Goal: Information Seeking & Learning: Learn about a topic

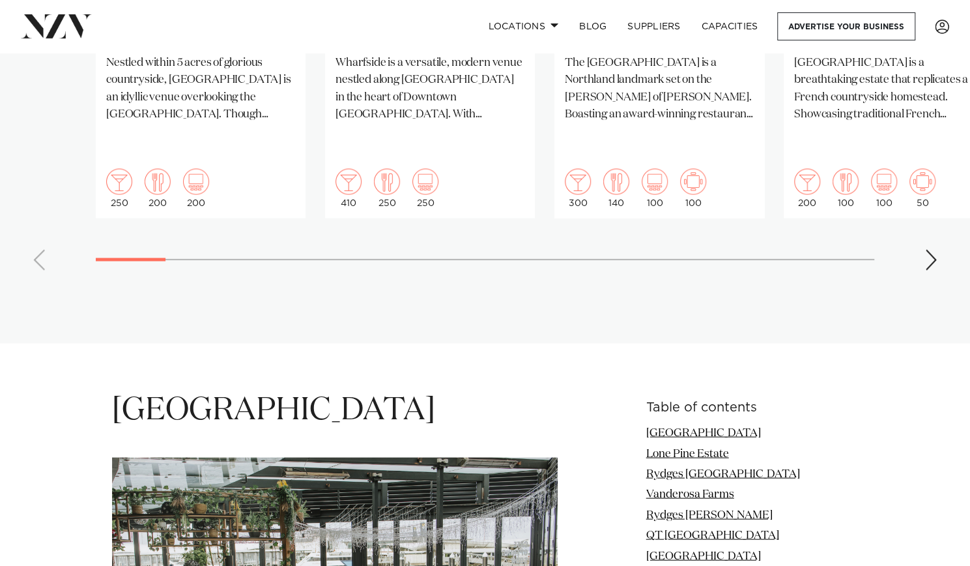
scroll to position [1333, 0]
click at [554, 20] on link "Locations" at bounding box center [523, 26] width 91 height 28
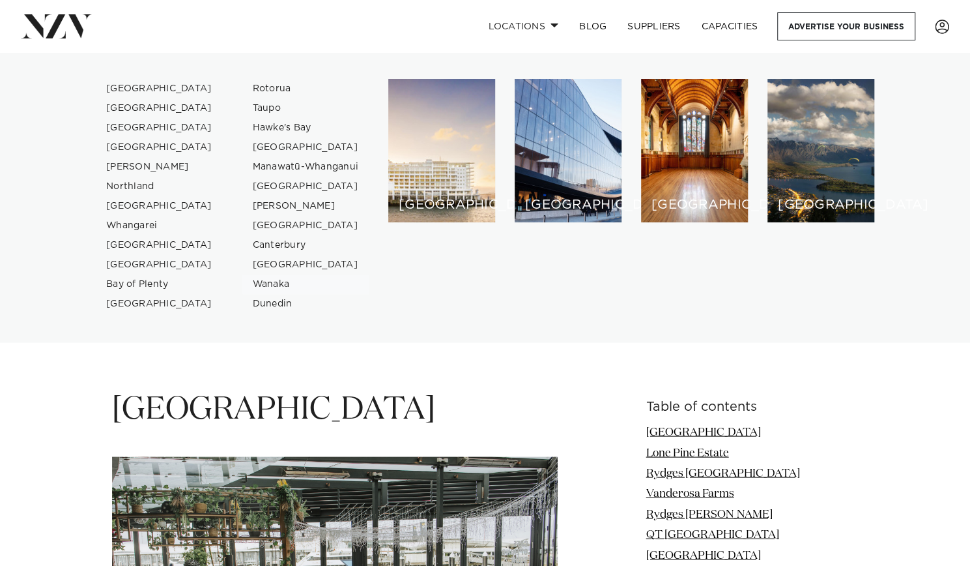
click at [274, 280] on link "Wanaka" at bounding box center [305, 284] width 127 height 20
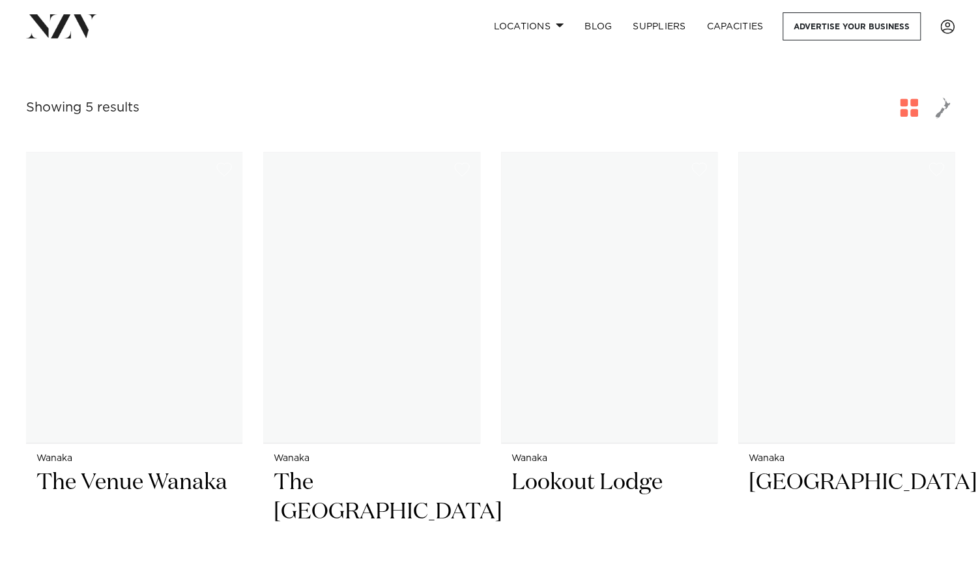
scroll to position [111, 0]
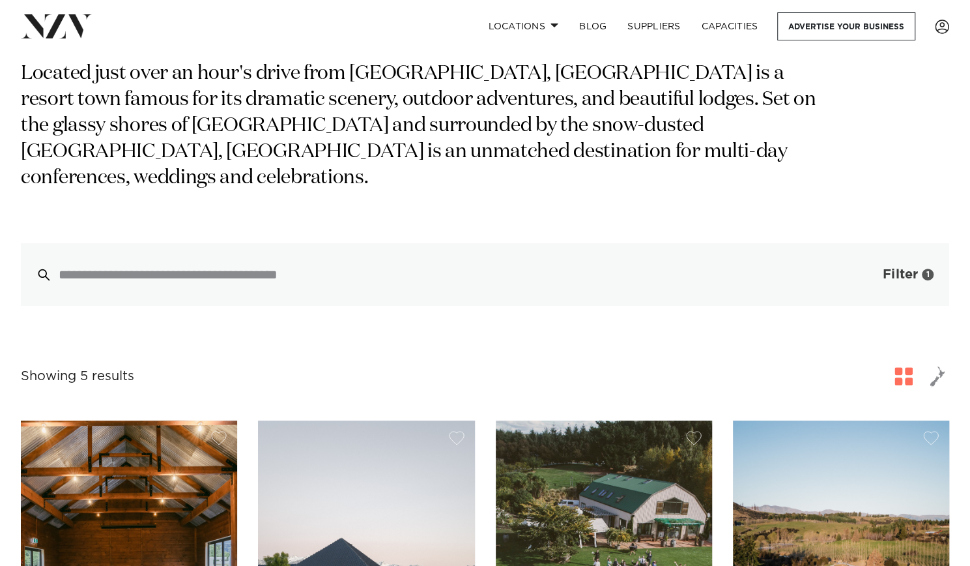
click at [905, 268] on span "Filter" at bounding box center [900, 274] width 35 height 13
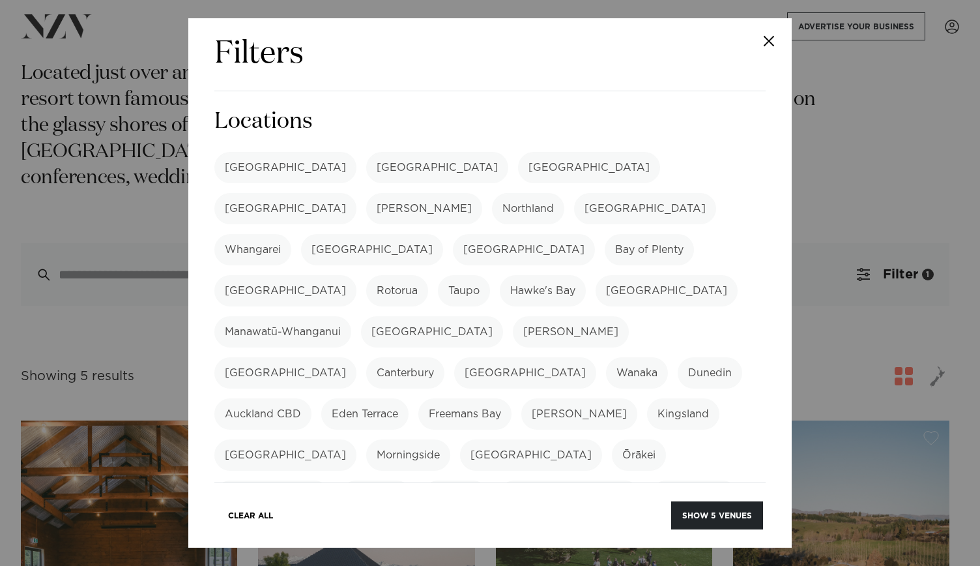
click at [356, 193] on label "[GEOGRAPHIC_DATA]" at bounding box center [285, 208] width 142 height 31
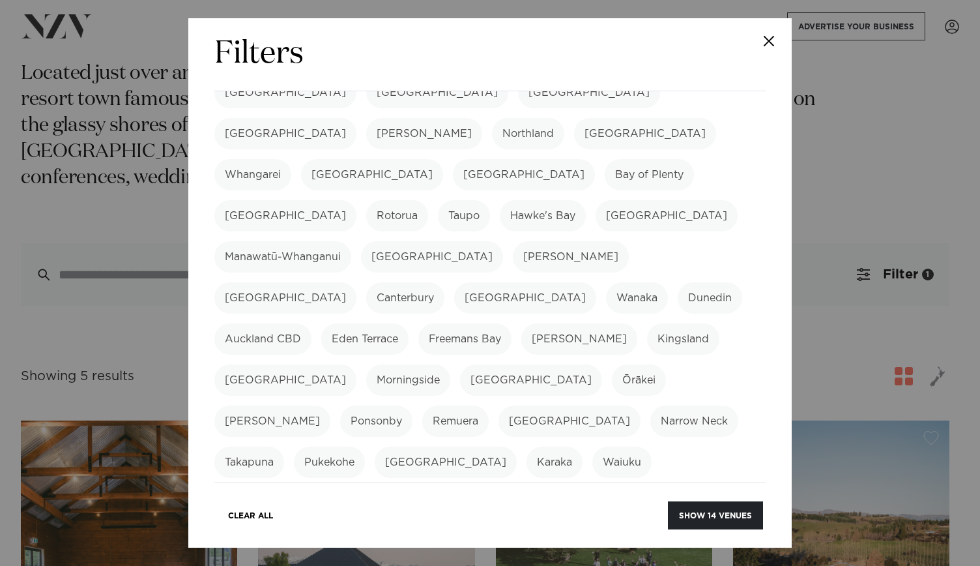
scroll to position [99, 0]
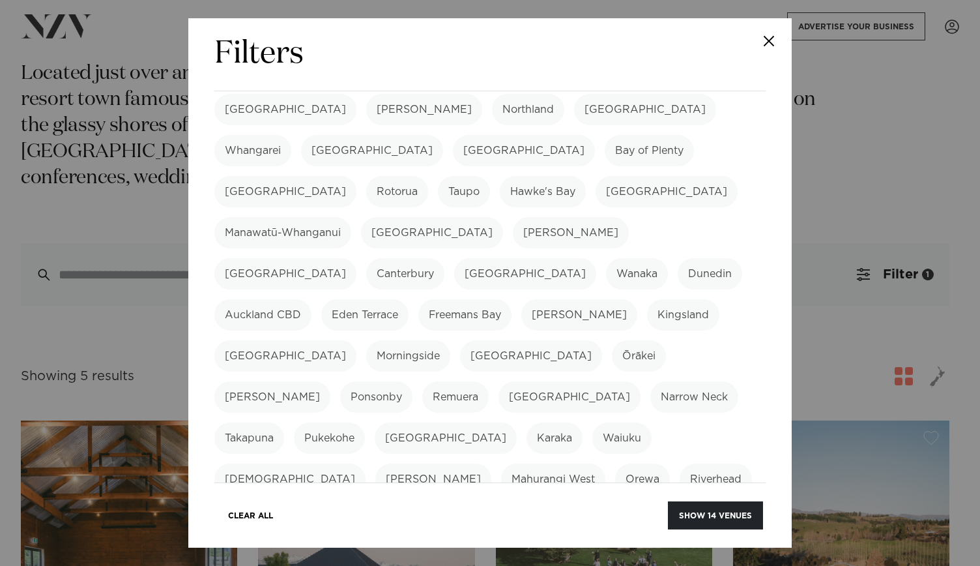
click at [596, 258] on label "[GEOGRAPHIC_DATA]" at bounding box center [525, 273] width 142 height 31
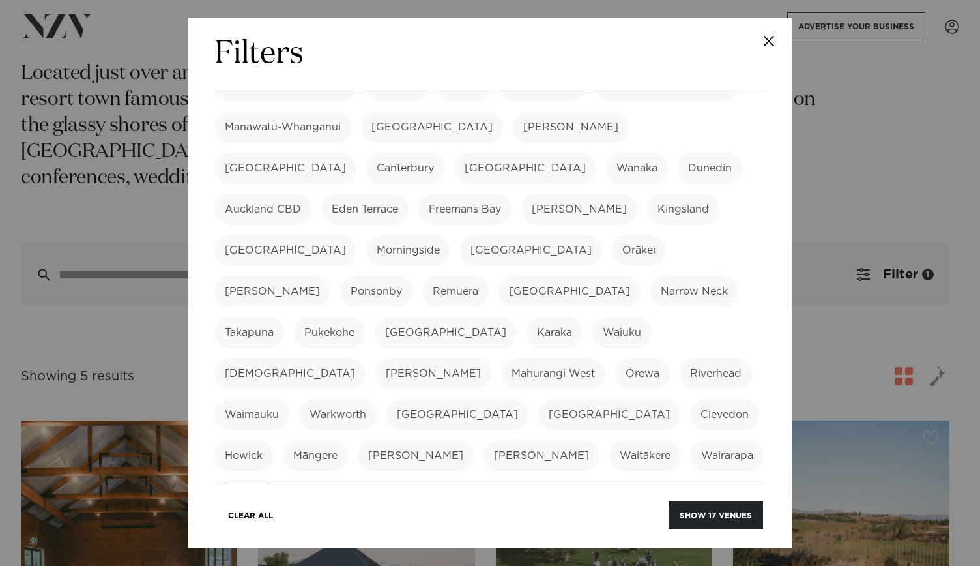
scroll to position [205, 0]
click at [691, 439] on label "Wairarapa" at bounding box center [727, 454] width 73 height 31
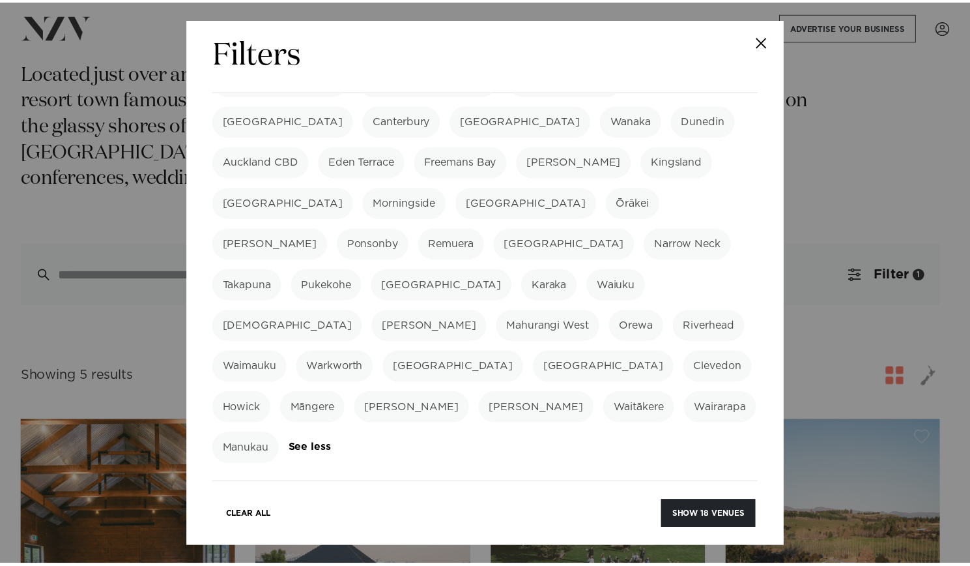
scroll to position [349, 0]
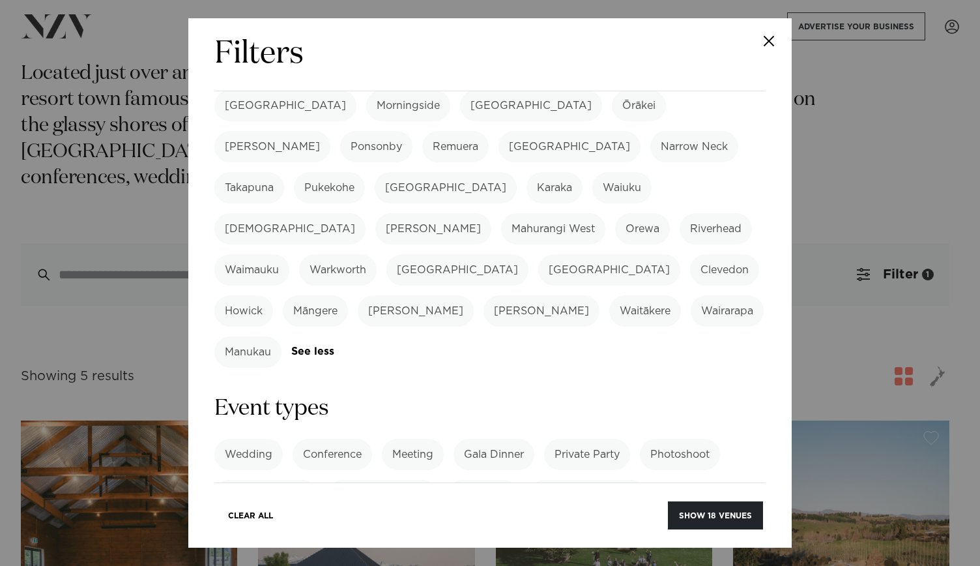
click at [269, 439] on label "Wedding" at bounding box center [248, 454] width 68 height 31
click at [687, 508] on button "Show 17 venues" at bounding box center [716, 515] width 94 height 28
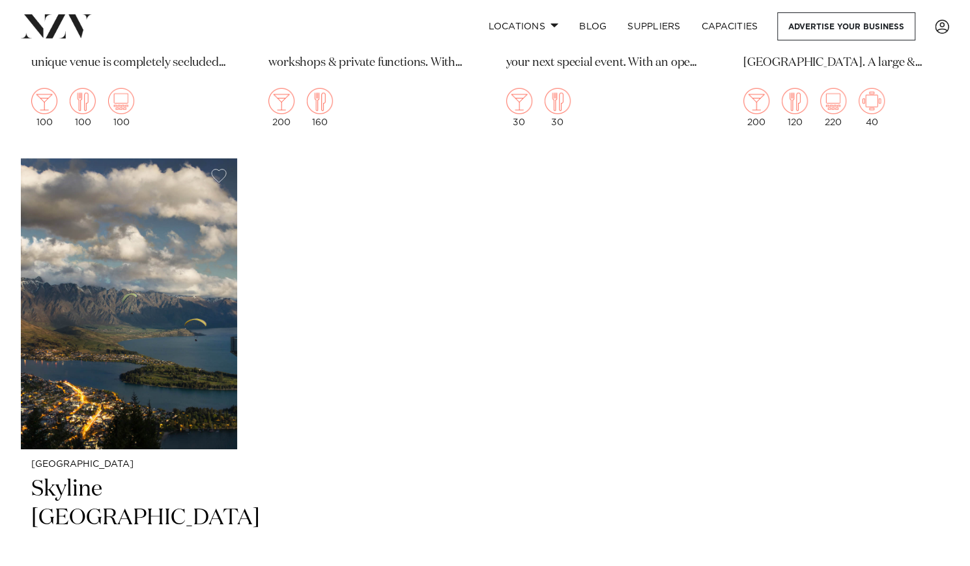
scroll to position [2524, 0]
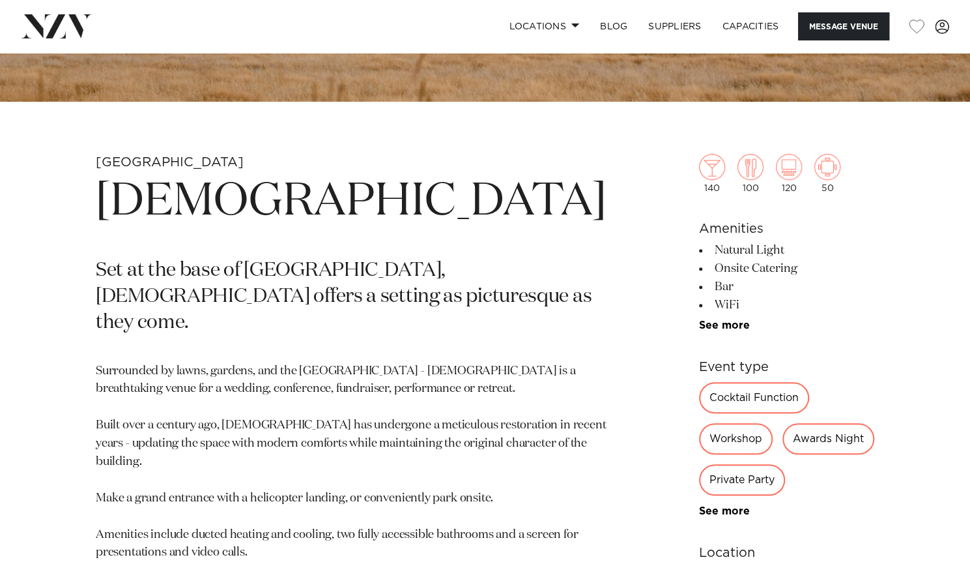
scroll to position [407, 0]
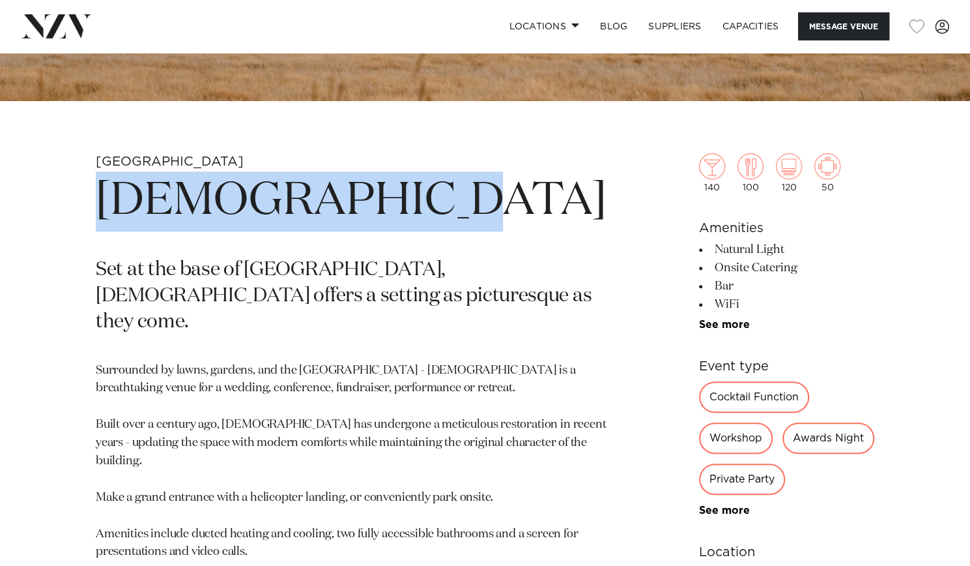
drag, startPoint x: 109, startPoint y: 192, endPoint x: 428, endPoint y: 190, distance: 318.0
click at [428, 190] on h1 "Waikākā Church" at bounding box center [351, 201] width 511 height 60
copy h1 "Waikākā Church"
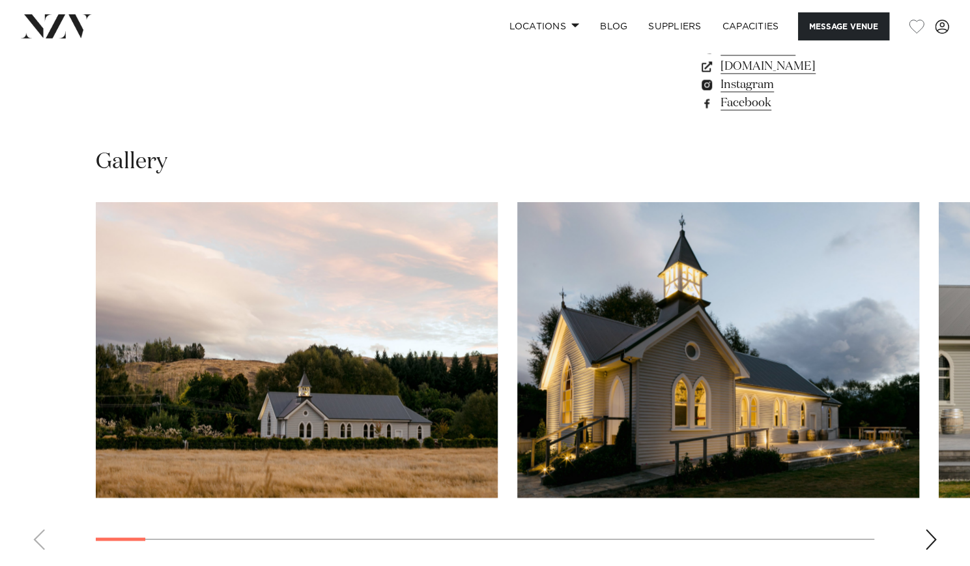
scroll to position [1102, 0]
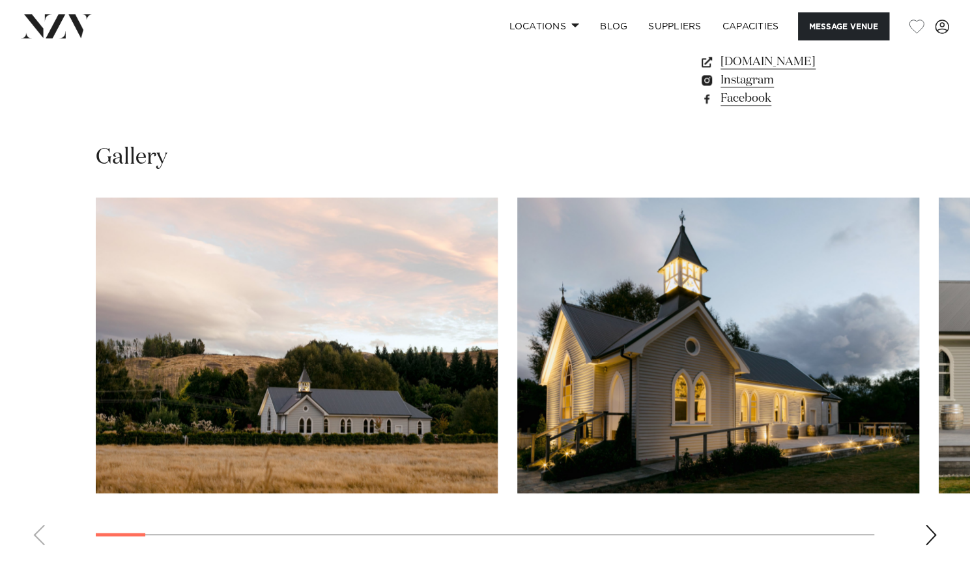
click at [936, 524] on div "Next slide" at bounding box center [931, 534] width 13 height 21
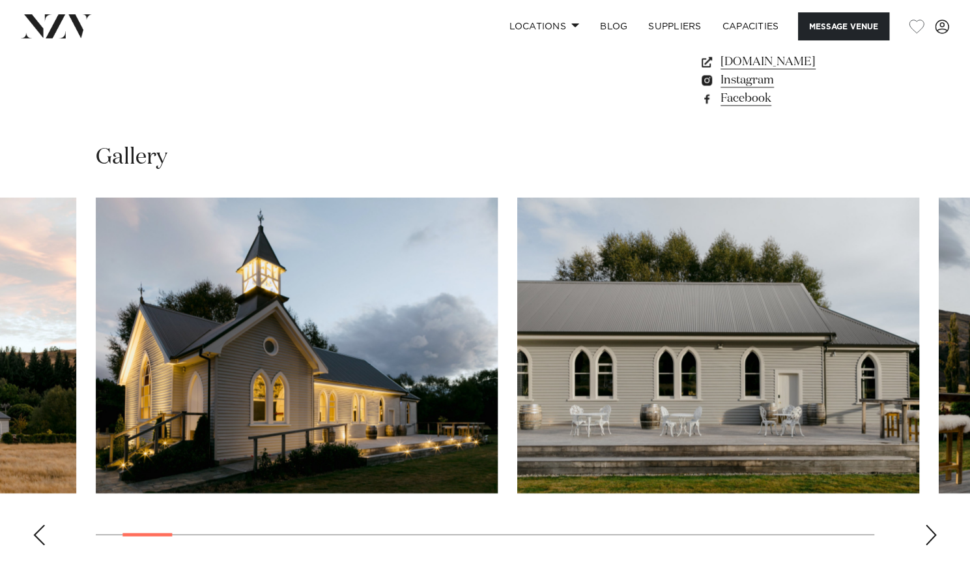
click at [936, 524] on div "Next slide" at bounding box center [931, 534] width 13 height 21
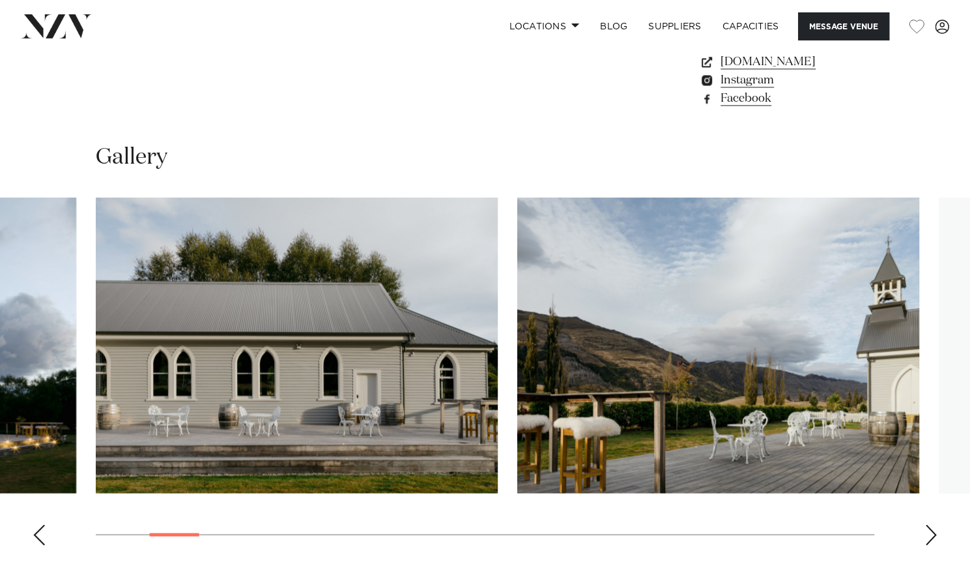
click at [936, 524] on div "Next slide" at bounding box center [931, 534] width 13 height 21
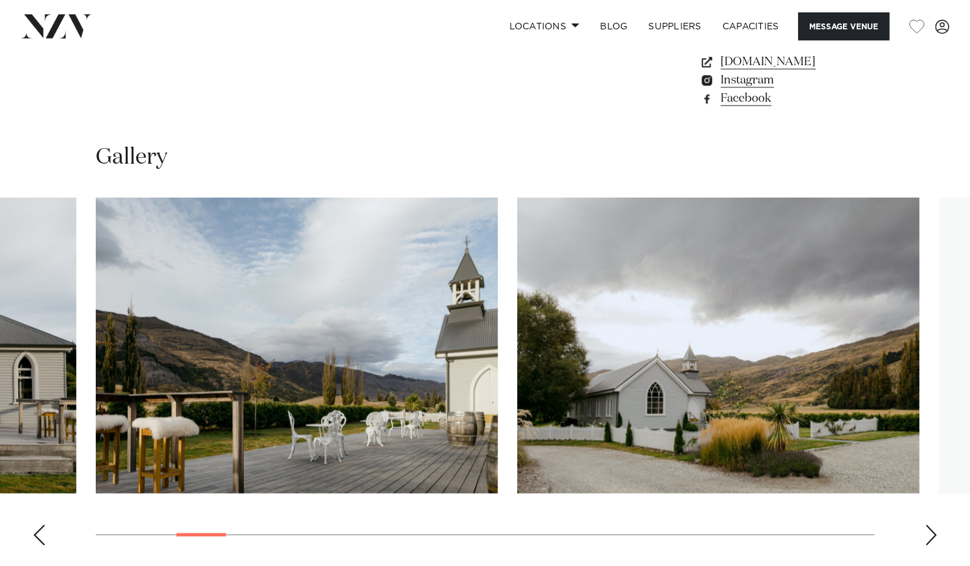
click at [936, 524] on div "Next slide" at bounding box center [931, 534] width 13 height 21
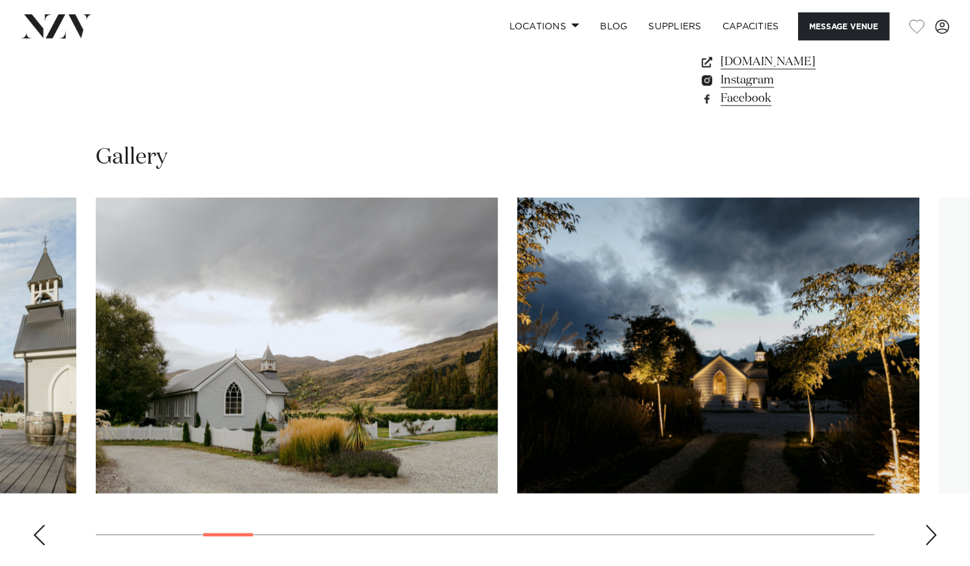
click at [936, 524] on div "Next slide" at bounding box center [931, 534] width 13 height 21
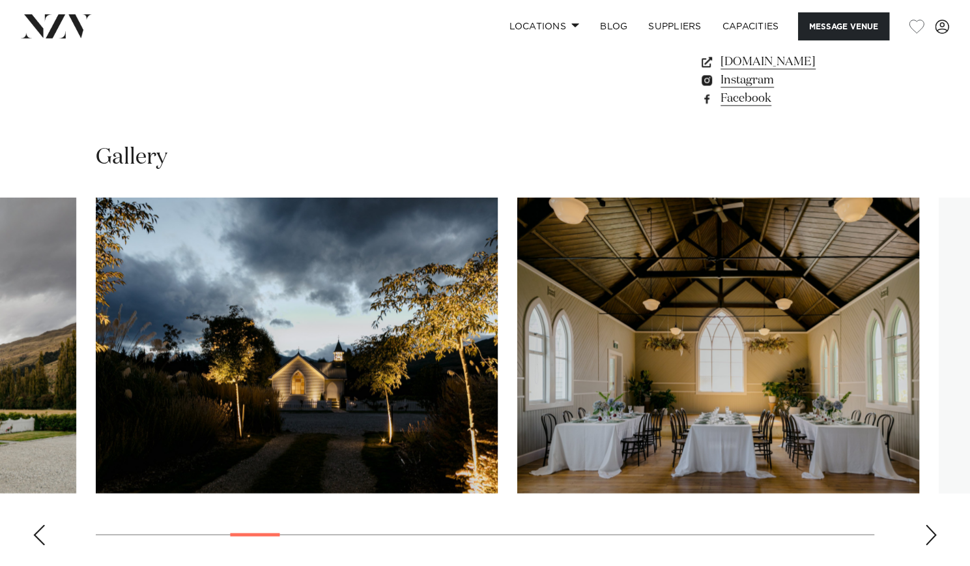
click at [936, 524] on div "Next slide" at bounding box center [931, 534] width 13 height 21
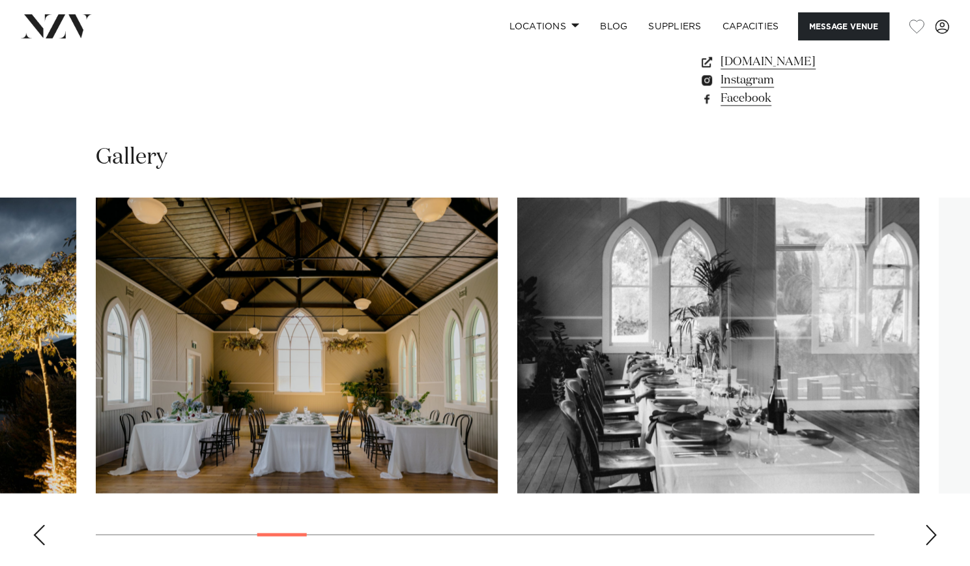
click at [936, 524] on div "Next slide" at bounding box center [931, 534] width 13 height 21
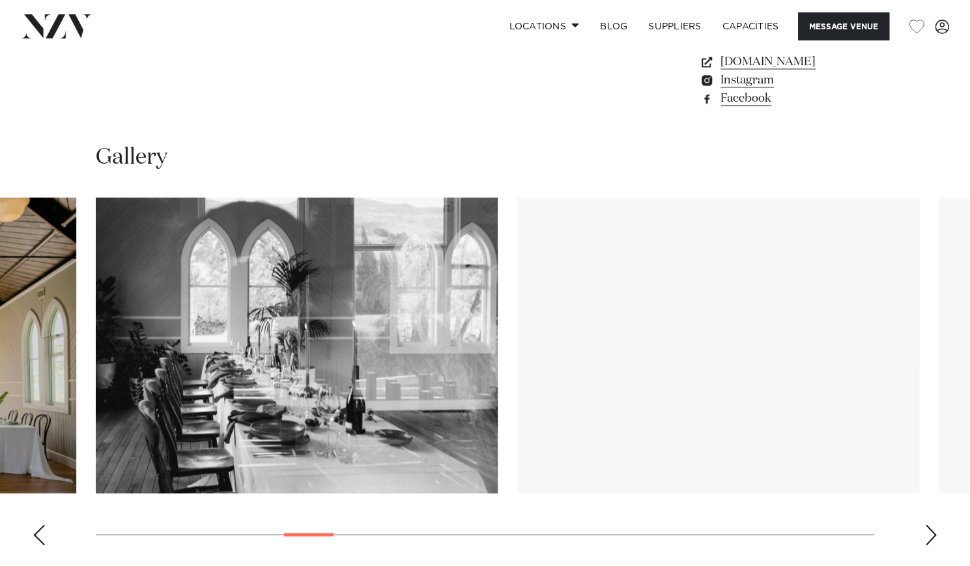
click at [936, 524] on div "Next slide" at bounding box center [931, 534] width 13 height 21
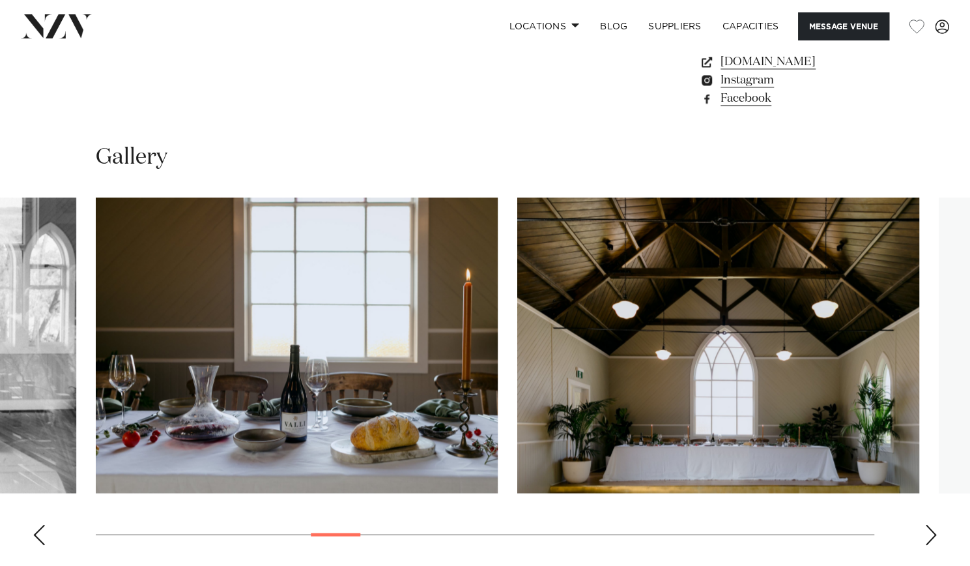
click at [936, 524] on div "Next slide" at bounding box center [931, 534] width 13 height 21
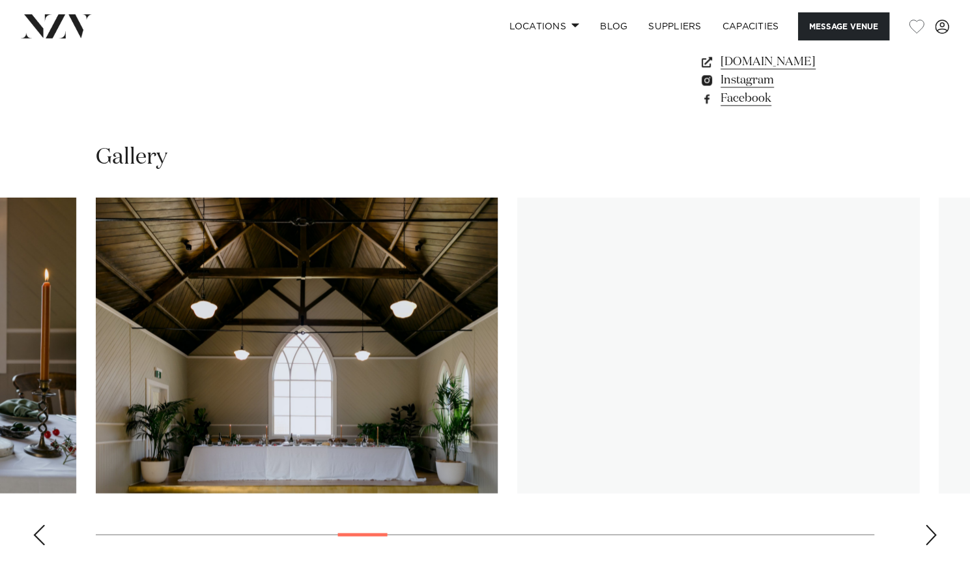
click at [936, 524] on div "Next slide" at bounding box center [931, 534] width 13 height 21
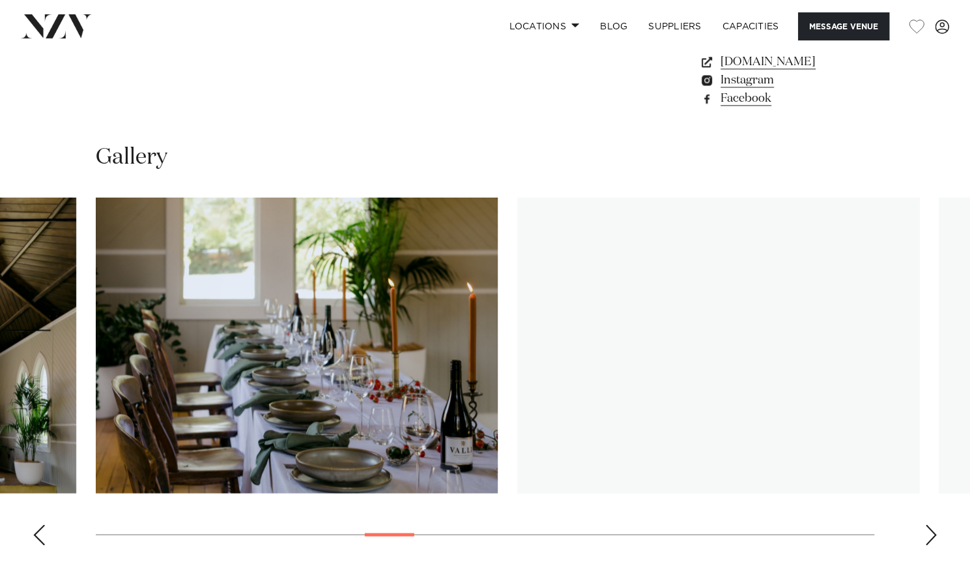
click at [936, 524] on div "Next slide" at bounding box center [931, 534] width 13 height 21
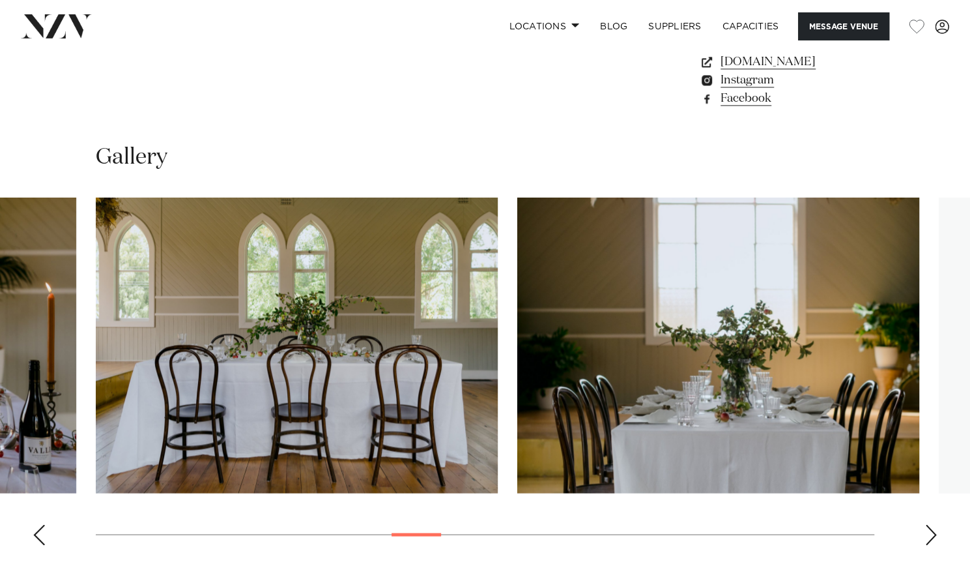
click at [936, 524] on div "Next slide" at bounding box center [931, 534] width 13 height 21
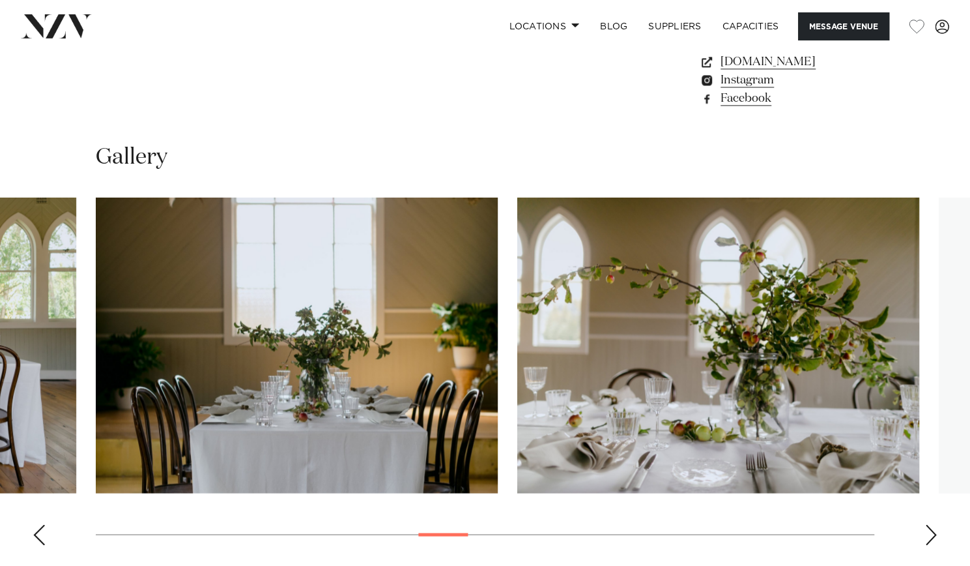
click at [936, 524] on div "Next slide" at bounding box center [931, 534] width 13 height 21
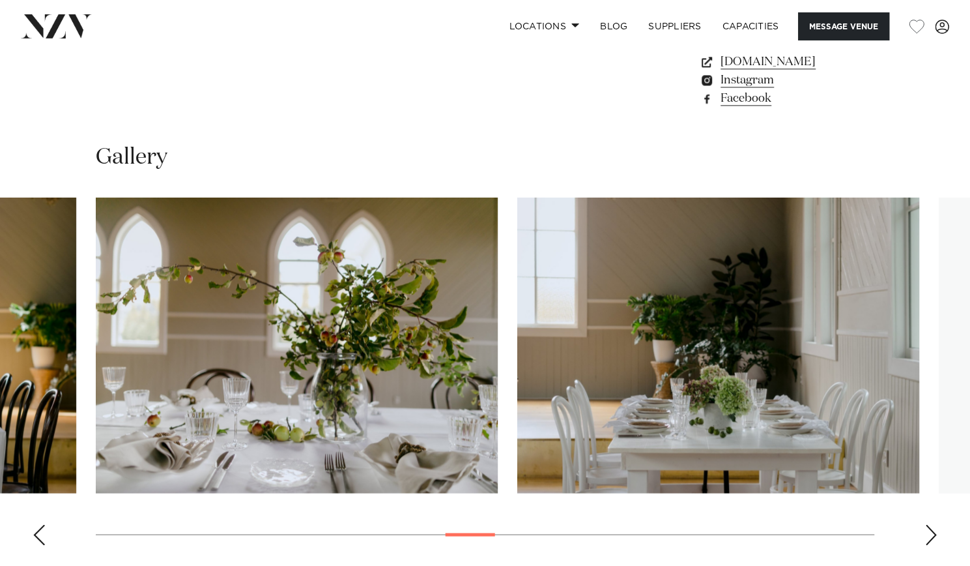
click at [920, 499] on swiper-container at bounding box center [485, 376] width 970 height 358
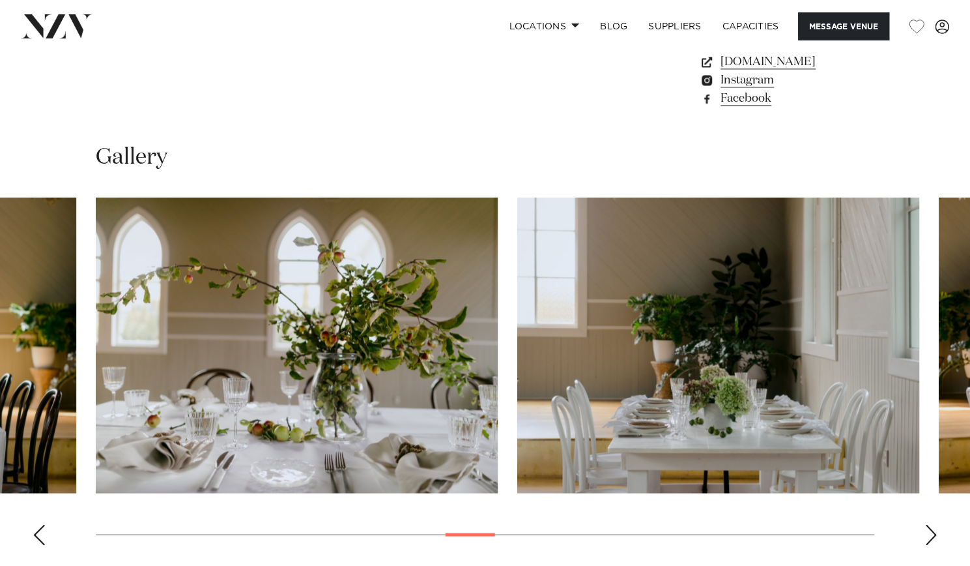
click at [929, 524] on div "Next slide" at bounding box center [931, 534] width 13 height 21
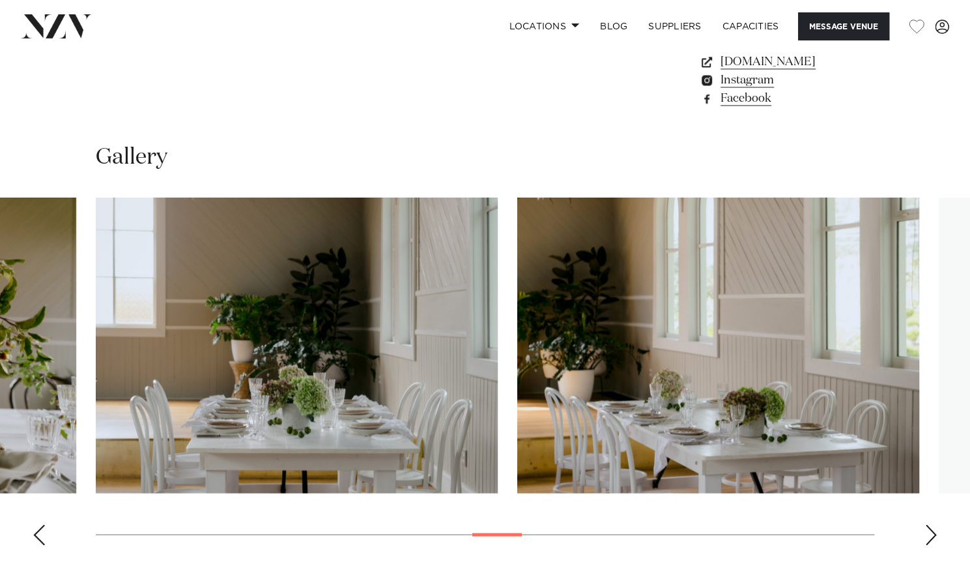
click at [929, 524] on div "Next slide" at bounding box center [931, 534] width 13 height 21
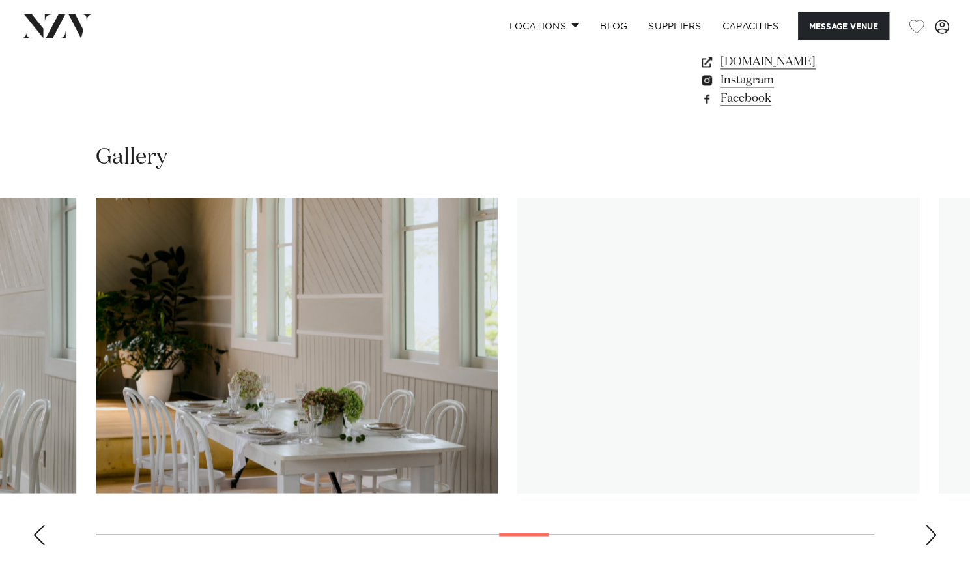
click at [929, 524] on div "Next slide" at bounding box center [931, 534] width 13 height 21
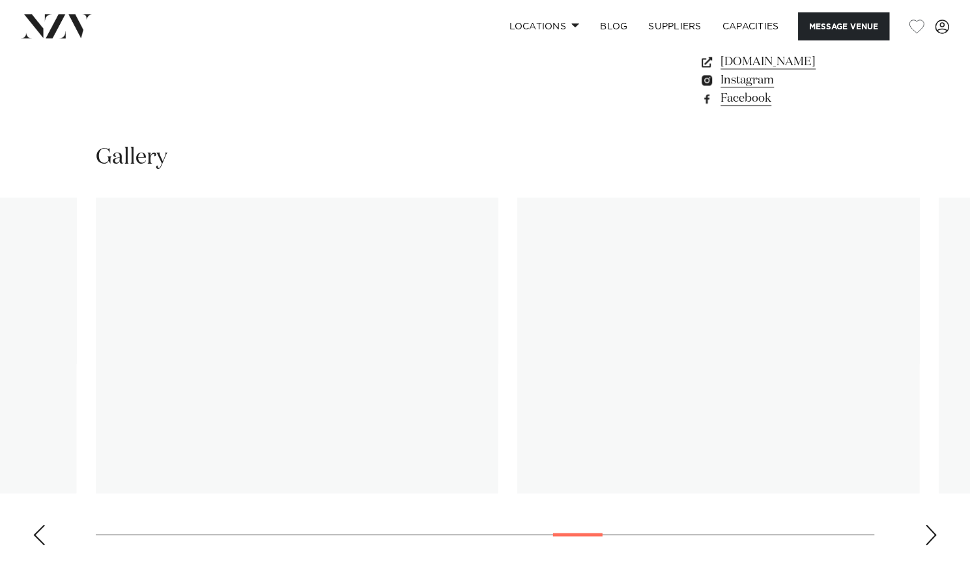
click at [929, 524] on div "Next slide" at bounding box center [931, 534] width 13 height 21
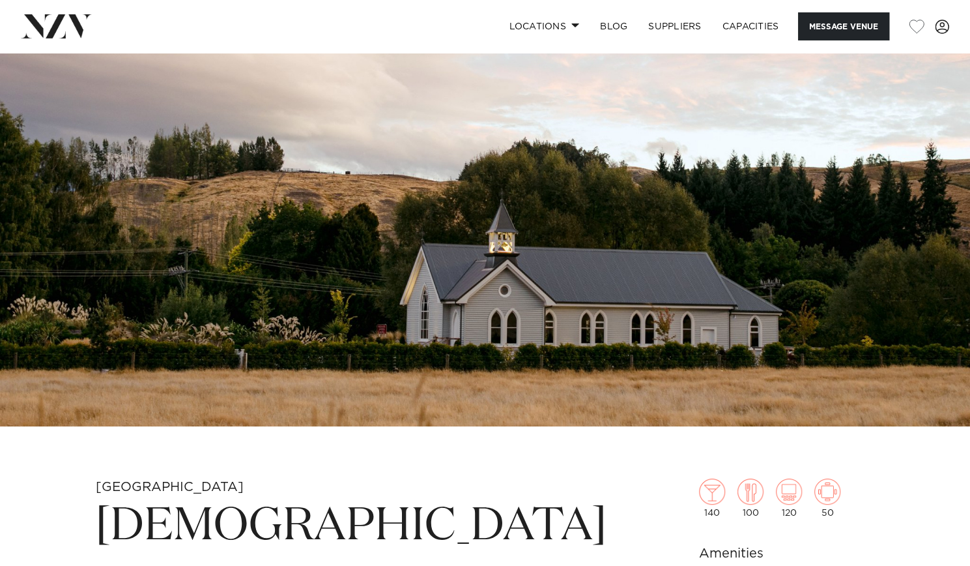
scroll to position [0, 0]
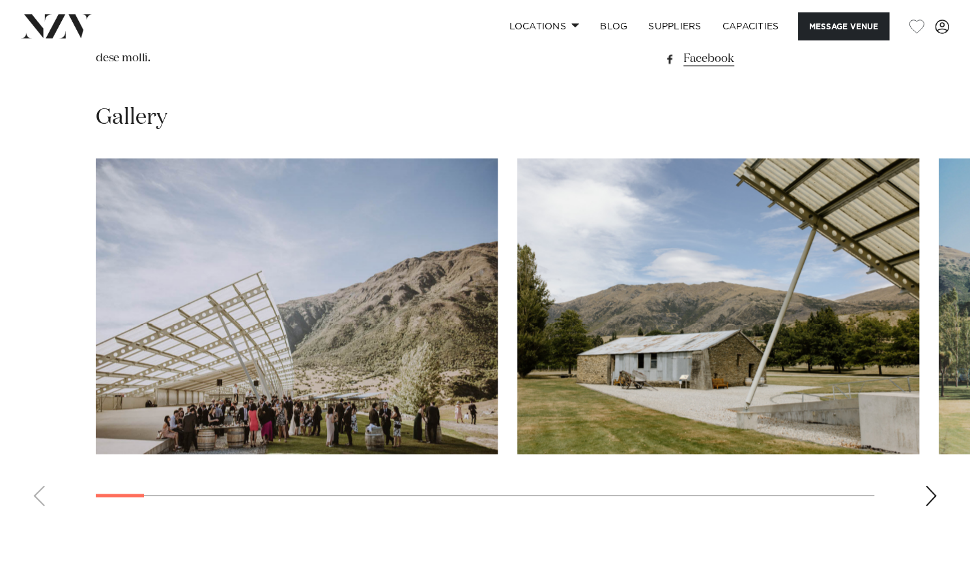
scroll to position [1161, 0]
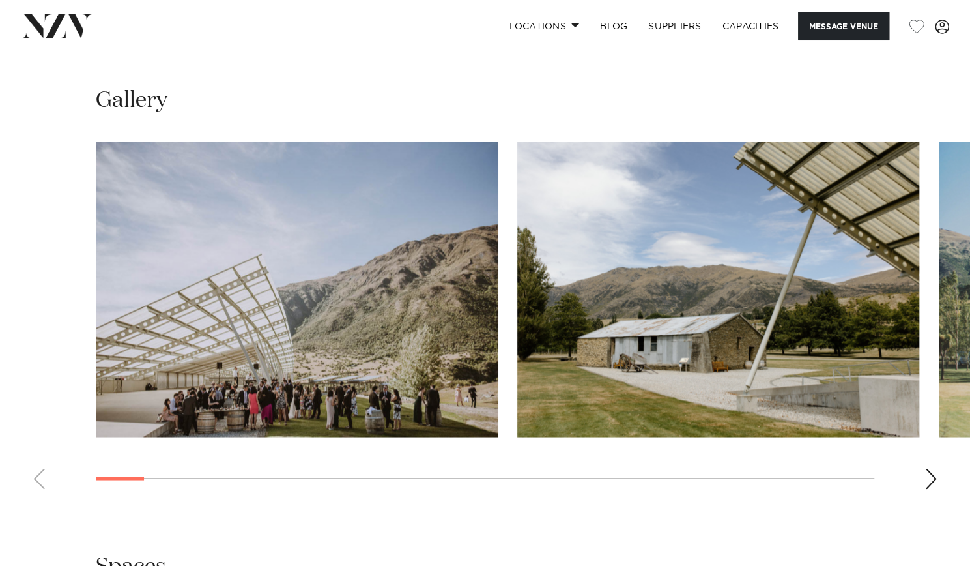
click at [932, 468] on div "Next slide" at bounding box center [931, 478] width 13 height 21
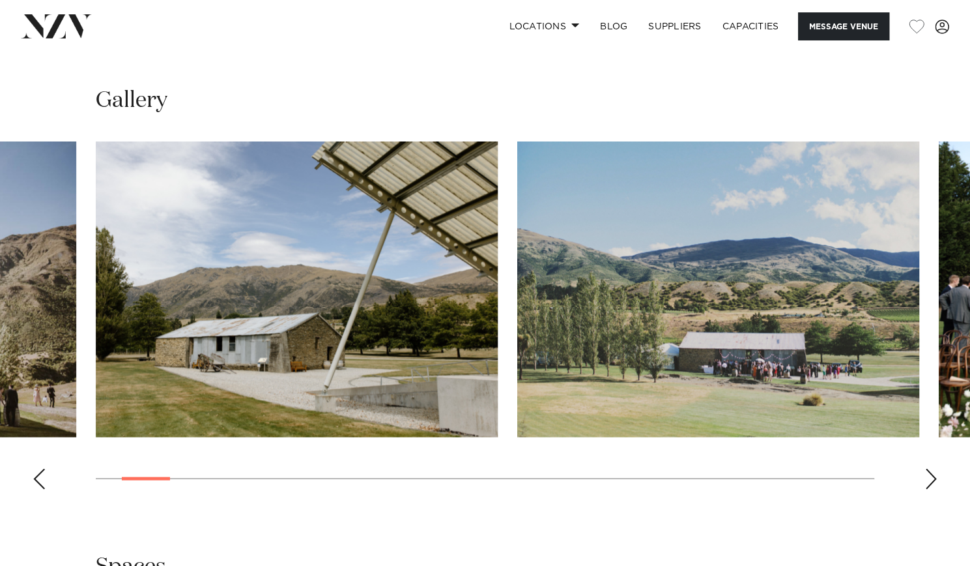
click at [936, 468] on div "Next slide" at bounding box center [931, 478] width 13 height 21
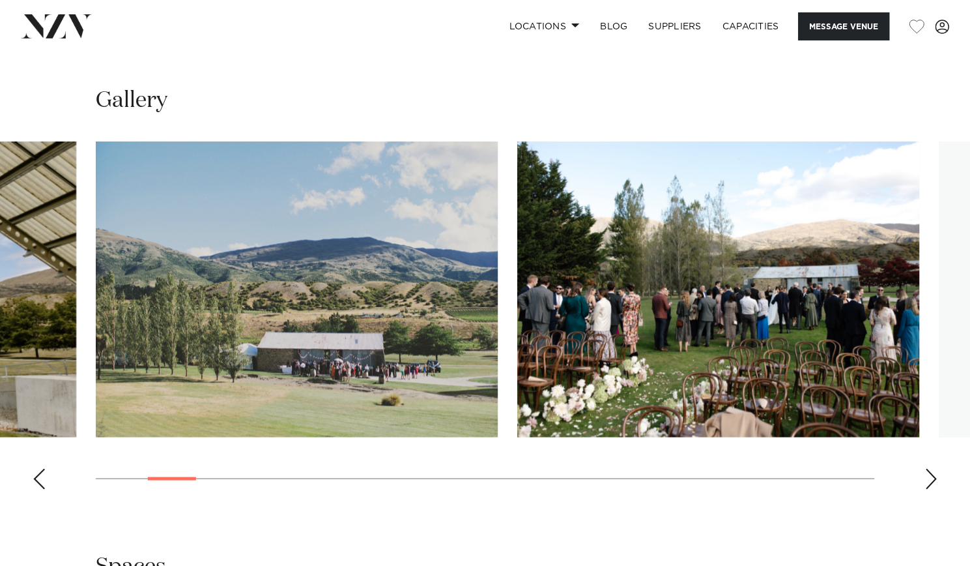
click at [936, 468] on div "Next slide" at bounding box center [931, 478] width 13 height 21
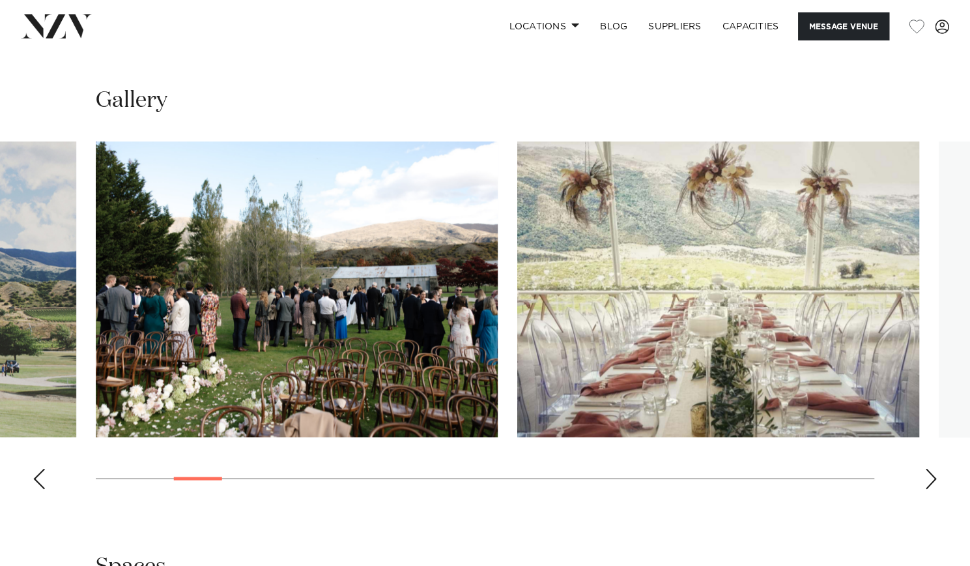
drag, startPoint x: 936, startPoint y: 462, endPoint x: 954, endPoint y: 505, distance: 46.7
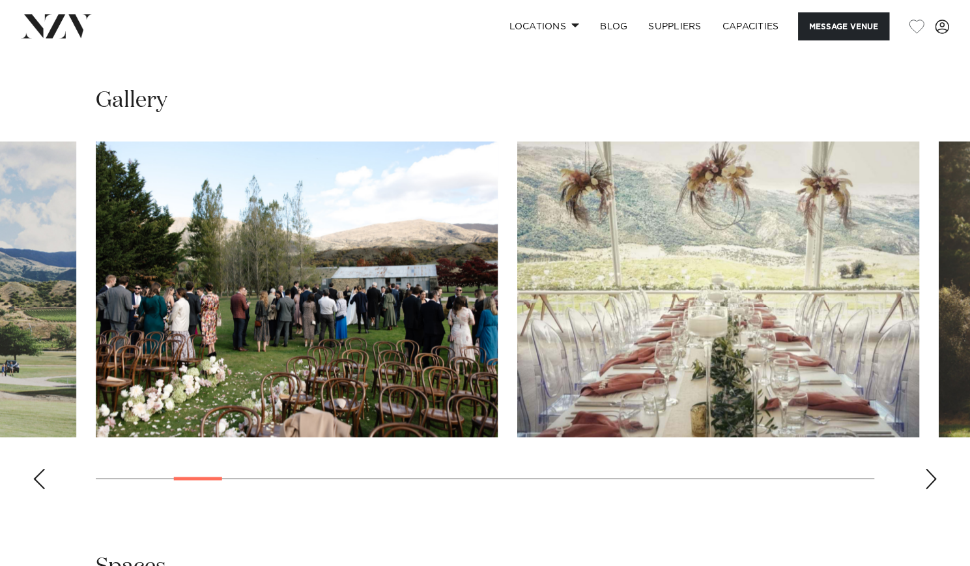
click at [936, 468] on div "Next slide" at bounding box center [931, 478] width 13 height 21
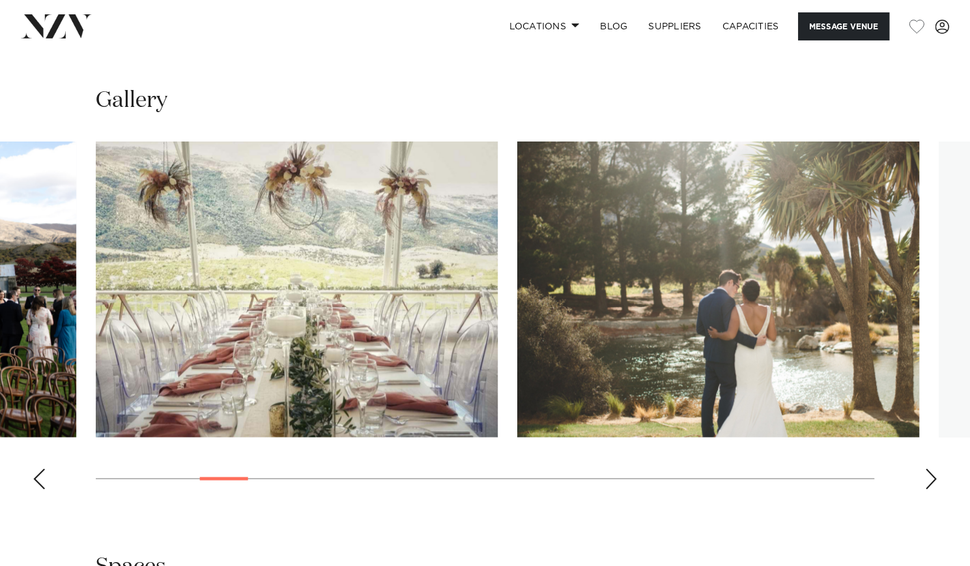
click at [936, 468] on div "Next slide" at bounding box center [931, 478] width 13 height 21
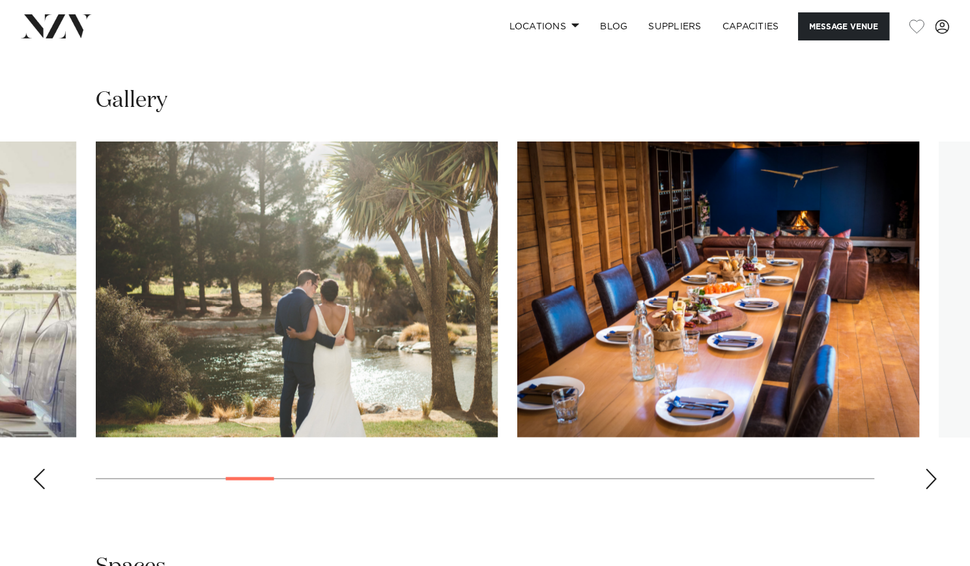
click at [936, 468] on div "Next slide" at bounding box center [931, 478] width 13 height 21
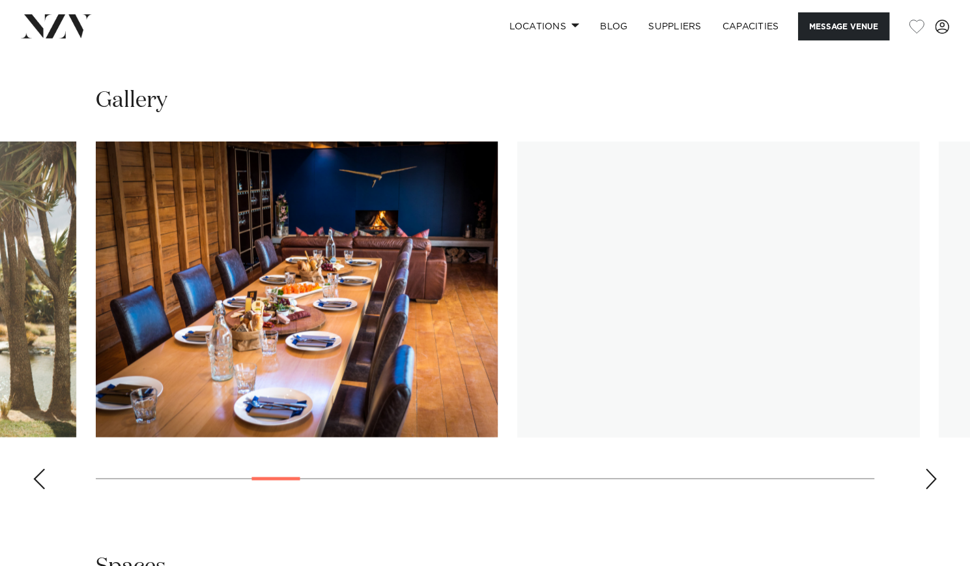
click at [936, 468] on div "Next slide" at bounding box center [931, 478] width 13 height 21
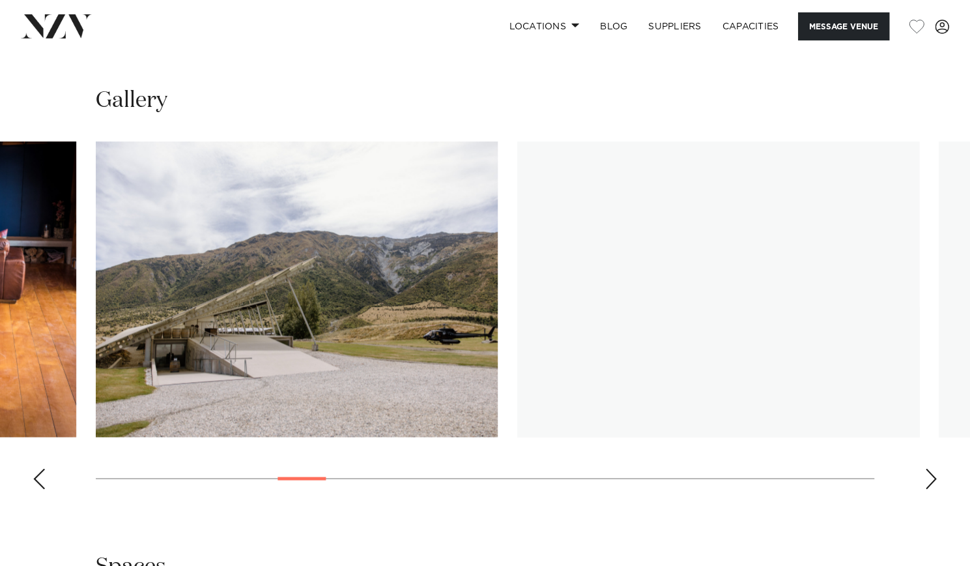
click at [936, 468] on div "Next slide" at bounding box center [931, 478] width 13 height 21
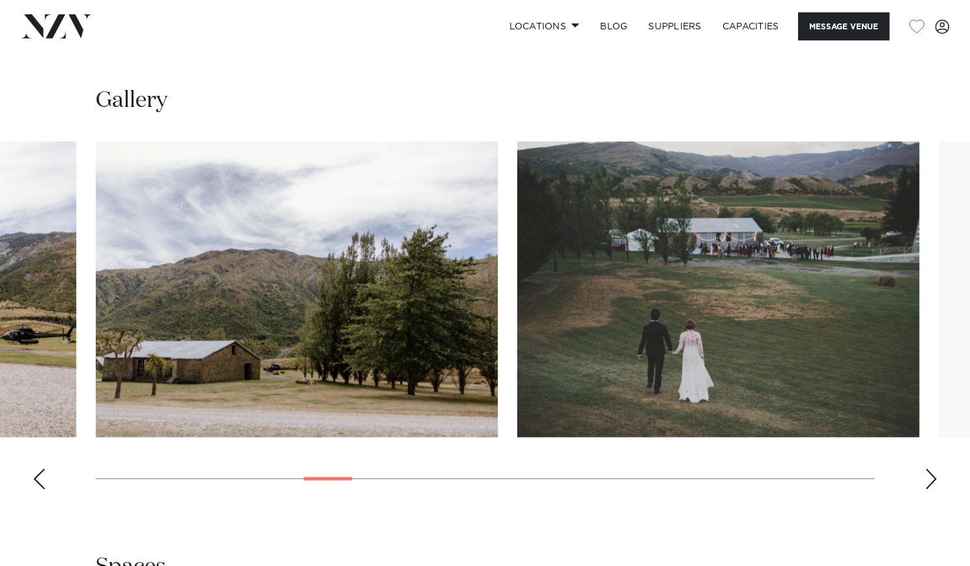
click at [936, 468] on div "Next slide" at bounding box center [931, 478] width 13 height 21
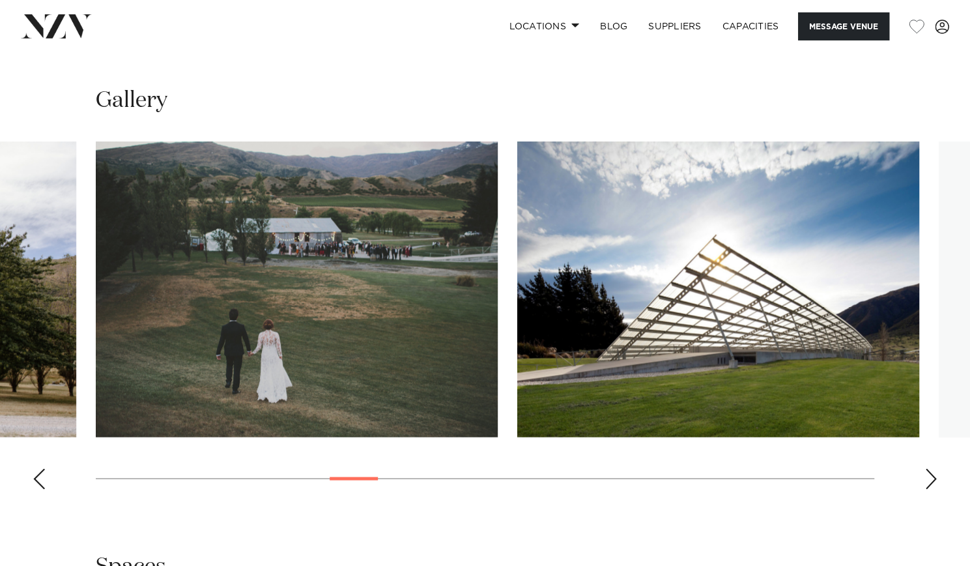
click at [936, 468] on div "Next slide" at bounding box center [931, 478] width 13 height 21
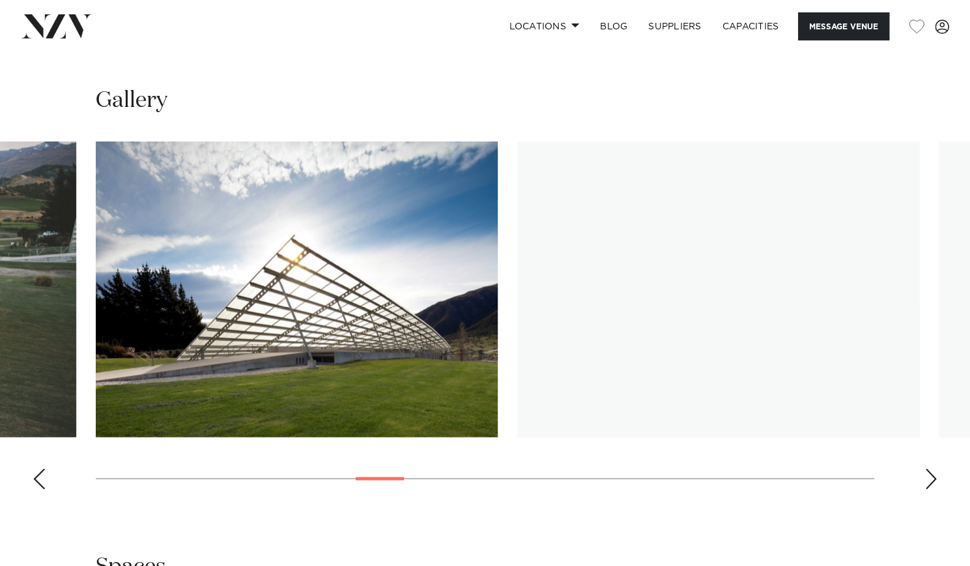
click at [936, 468] on div "Next slide" at bounding box center [931, 478] width 13 height 21
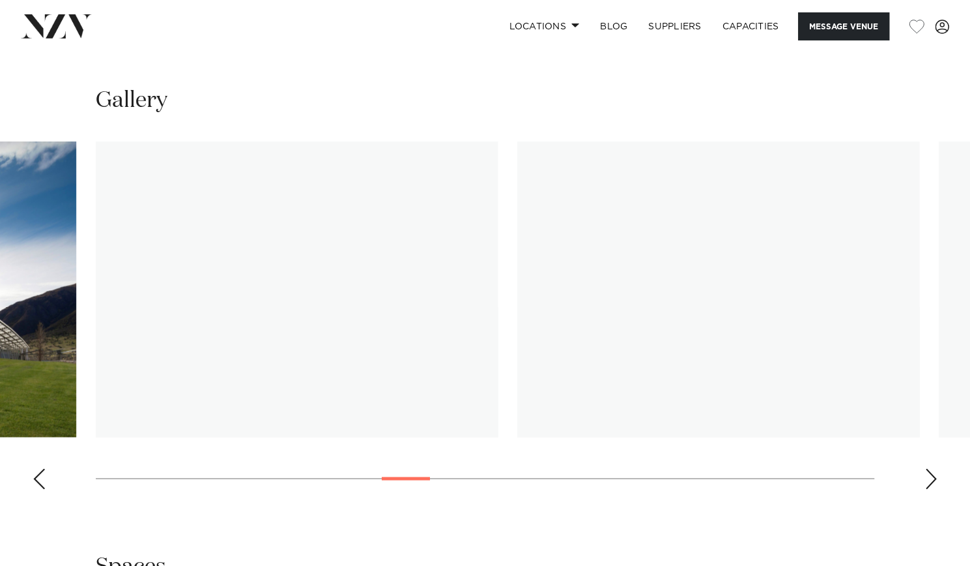
click at [936, 468] on div "Next slide" at bounding box center [931, 478] width 13 height 21
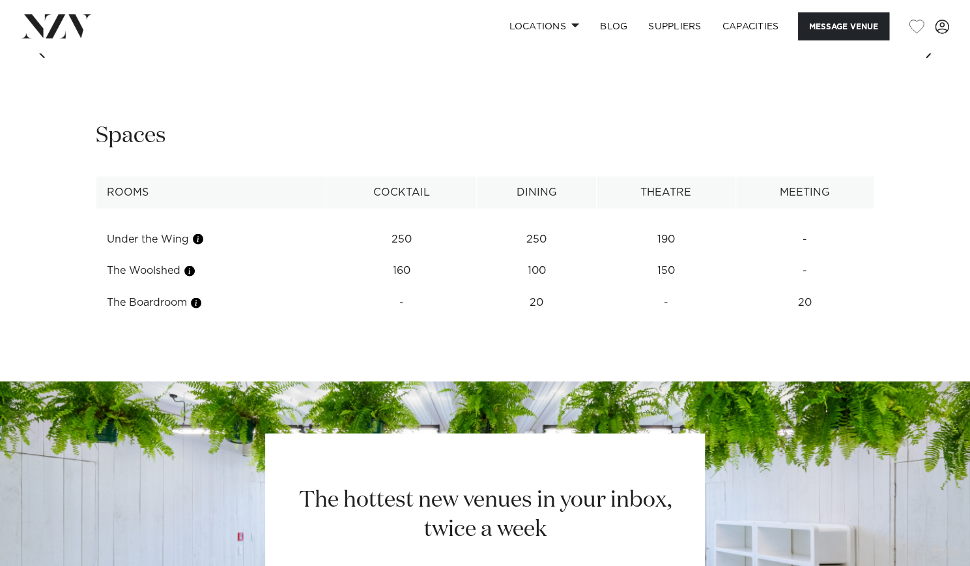
scroll to position [1577, 0]
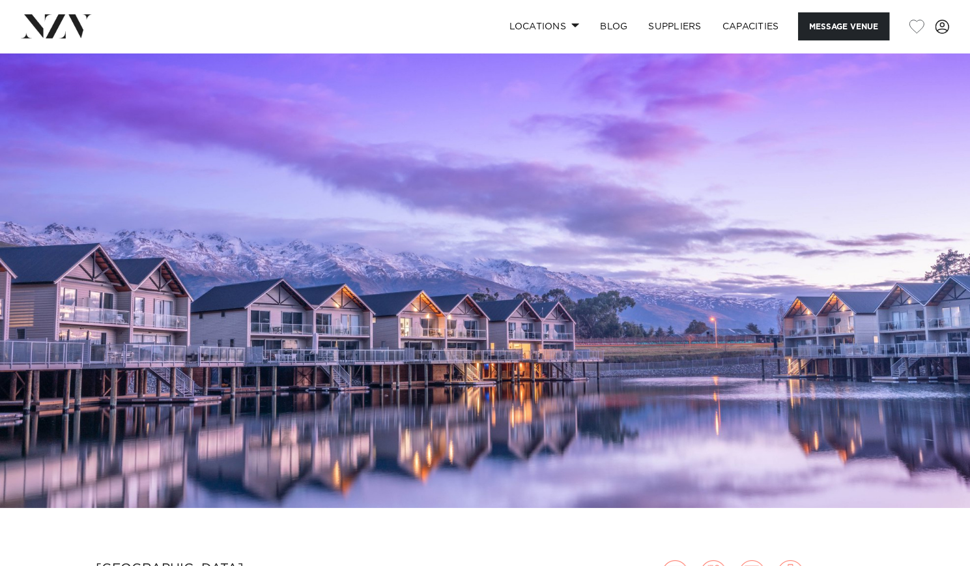
scroll to position [235, 0]
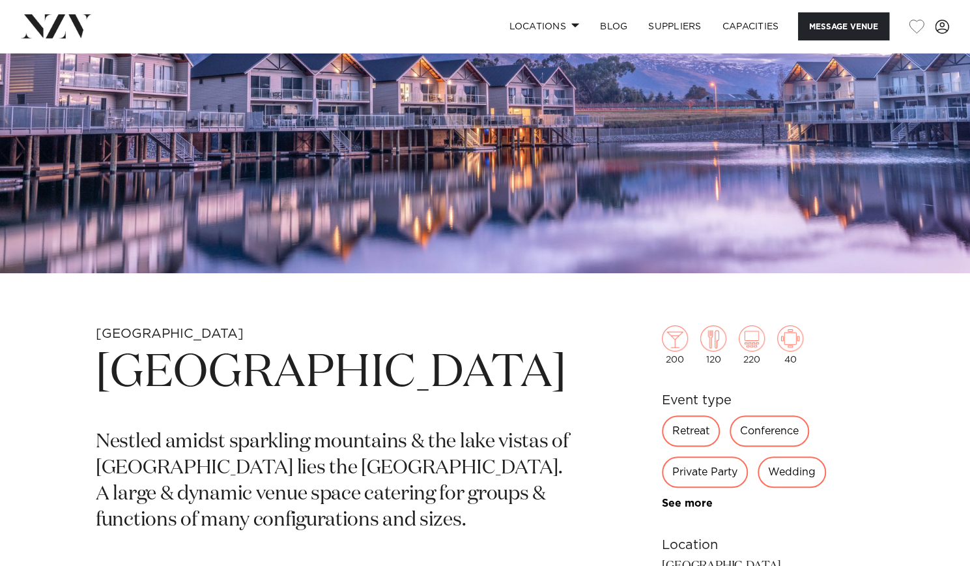
drag, startPoint x: 571, startPoint y: 199, endPoint x: 425, endPoint y: 412, distance: 258.3
click at [425, 412] on section "[GEOGRAPHIC_DATA] [GEOGRAPHIC_DATA] Nestled amidst sparkling mountains & the la…" at bounding box center [333, 531] width 474 height 413
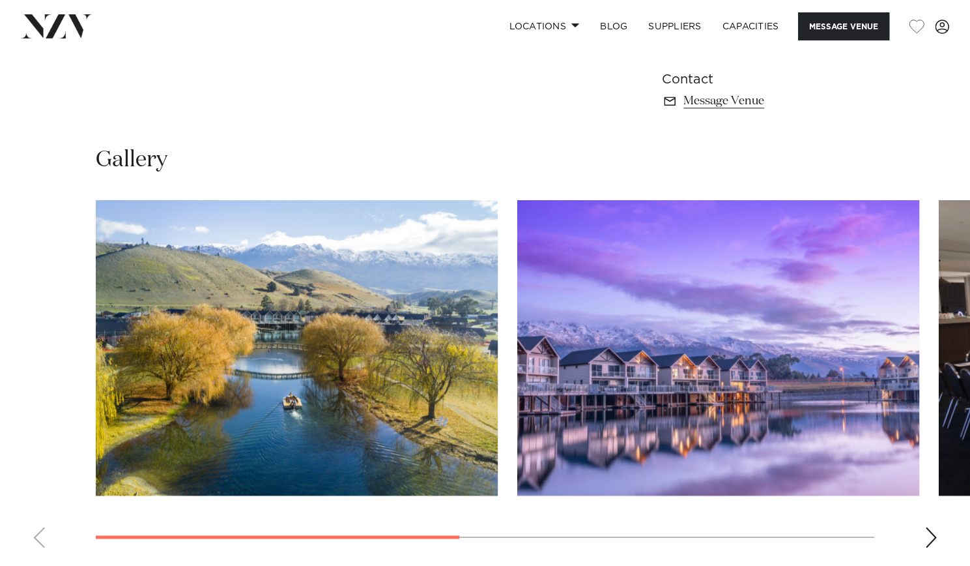
scroll to position [879, 0]
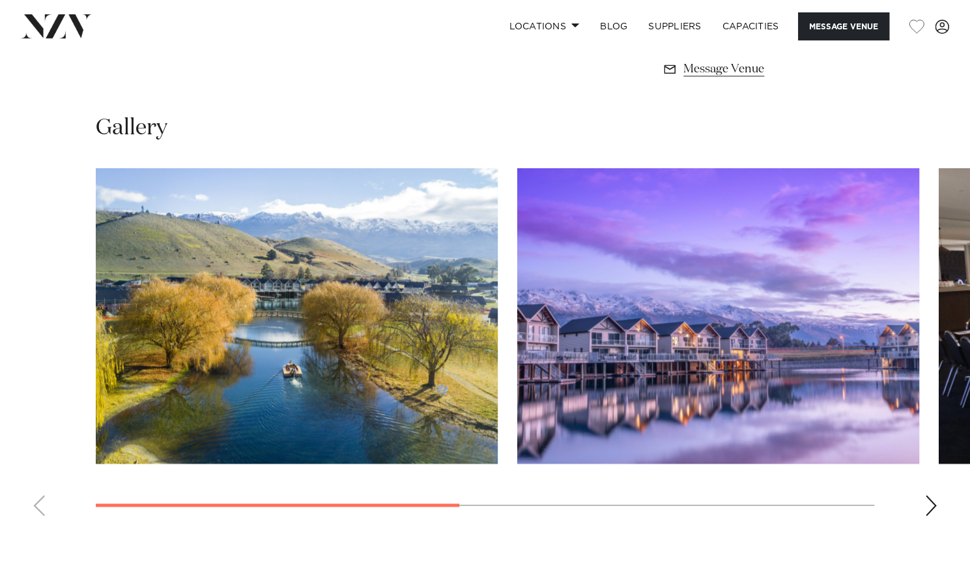
click at [940, 514] on swiper-container at bounding box center [485, 347] width 970 height 358
click at [939, 513] on swiper-container at bounding box center [485, 347] width 970 height 358
click at [933, 509] on div "Next slide" at bounding box center [931, 505] width 13 height 21
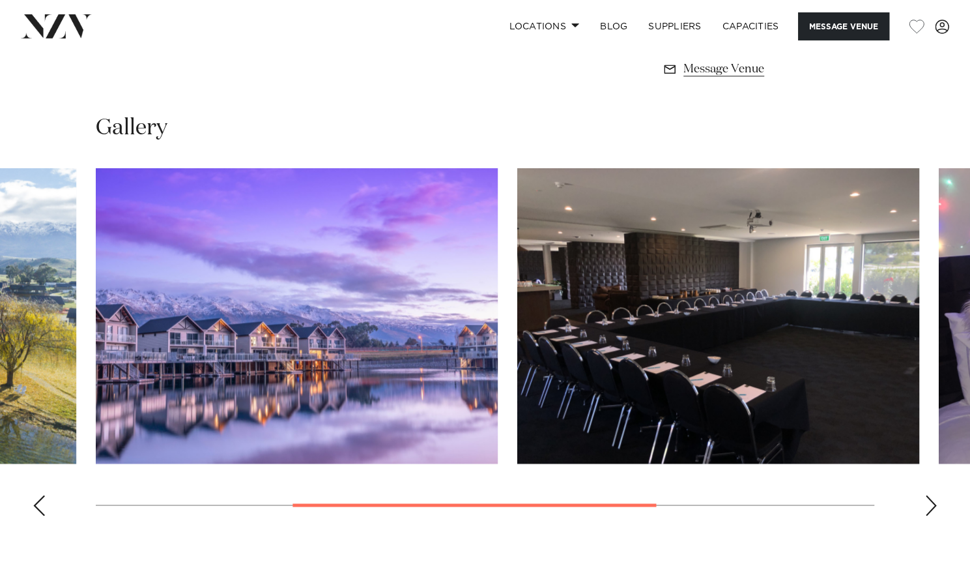
click at [933, 509] on div "Next slide" at bounding box center [931, 505] width 13 height 21
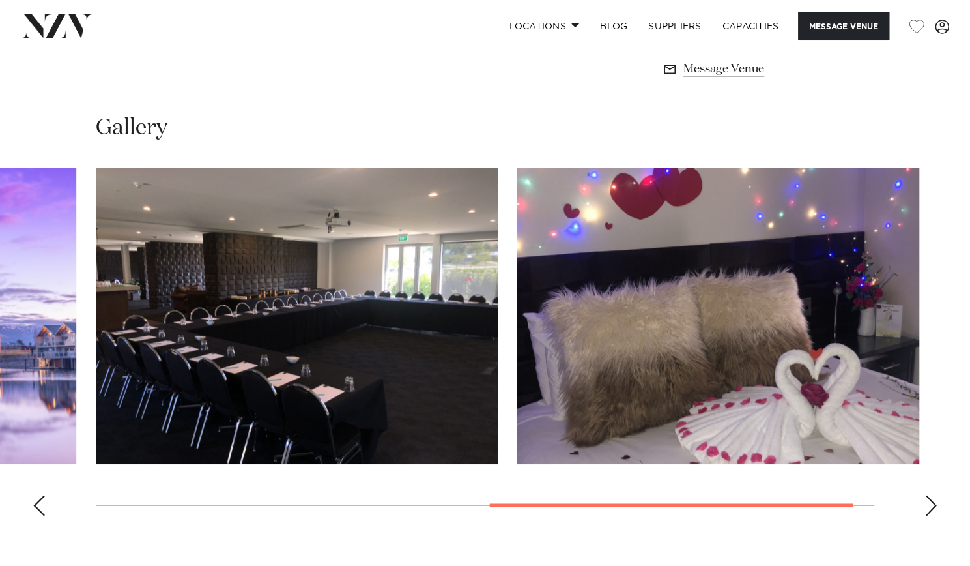
click at [933, 509] on div "Next slide" at bounding box center [931, 505] width 13 height 21
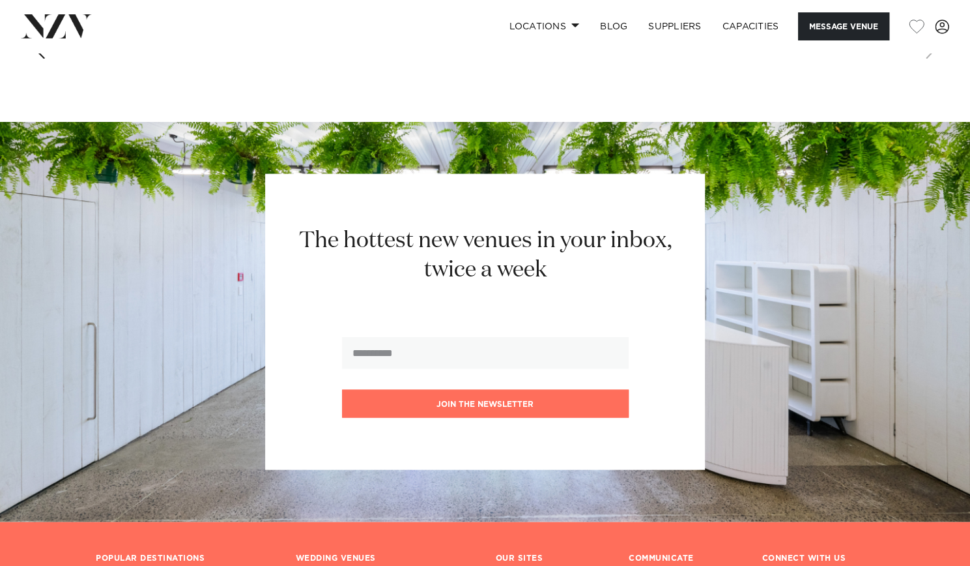
scroll to position [1621, 0]
